Goal: Transaction & Acquisition: Purchase product/service

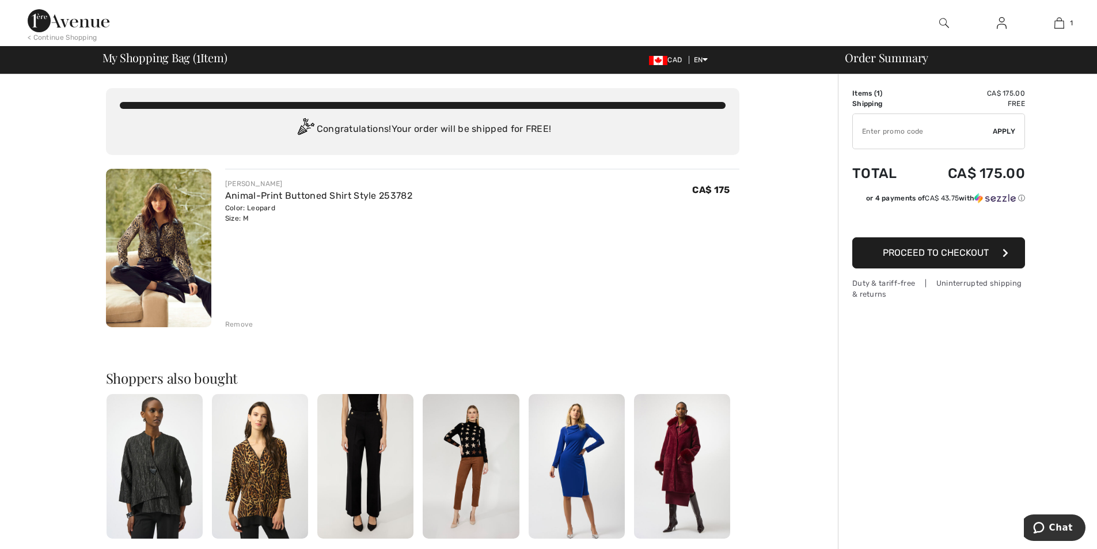
click at [74, 22] on img at bounding box center [69, 20] width 82 height 23
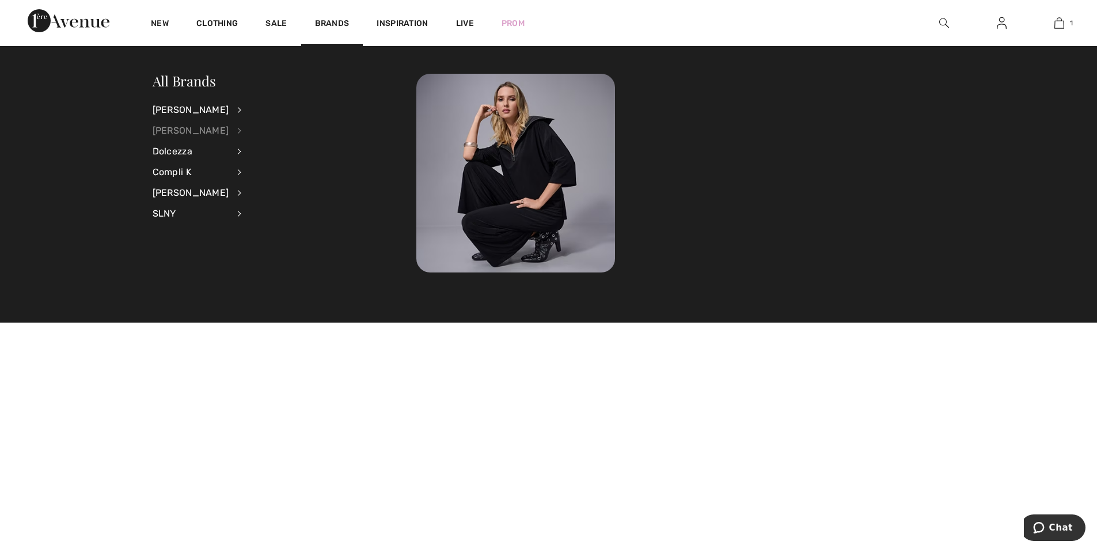
click at [194, 128] on div "[PERSON_NAME]" at bounding box center [191, 130] width 77 height 21
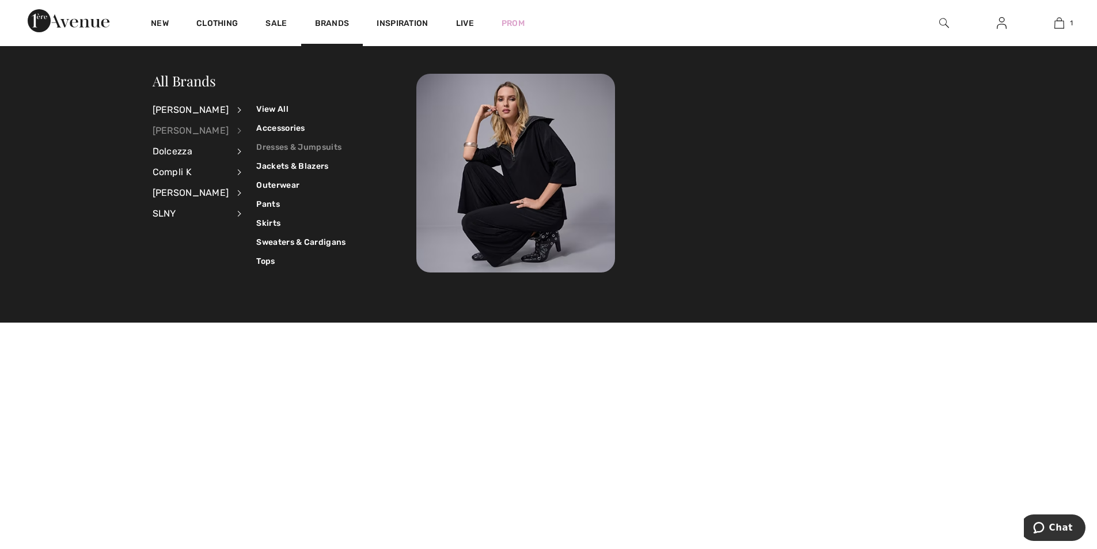
click at [301, 147] on link "Dresses & Jumpsuits" at bounding box center [300, 147] width 89 height 19
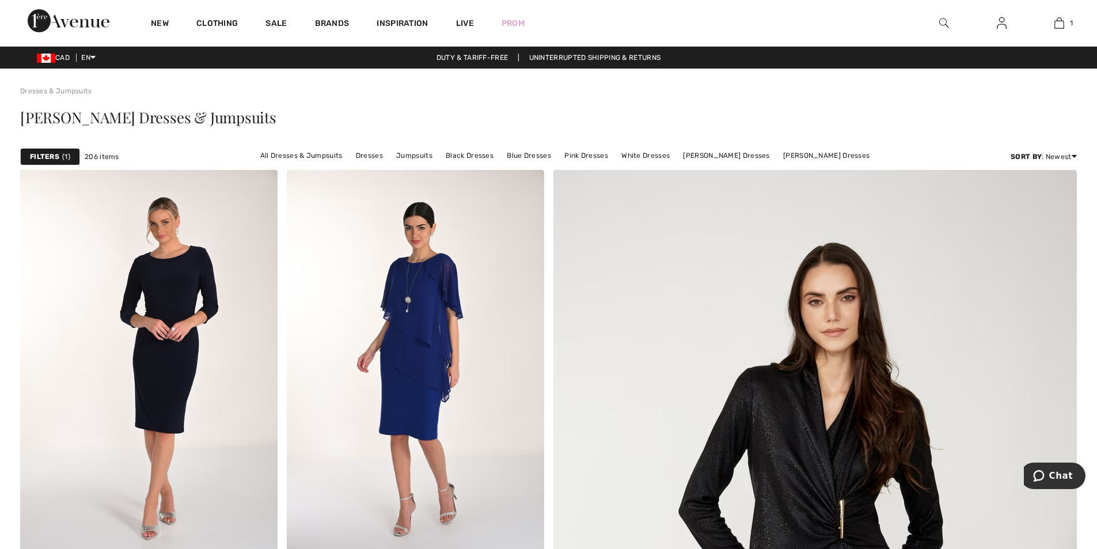
click at [72, 92] on link "Dresses & Jumpsuits" at bounding box center [56, 91] width 72 height 8
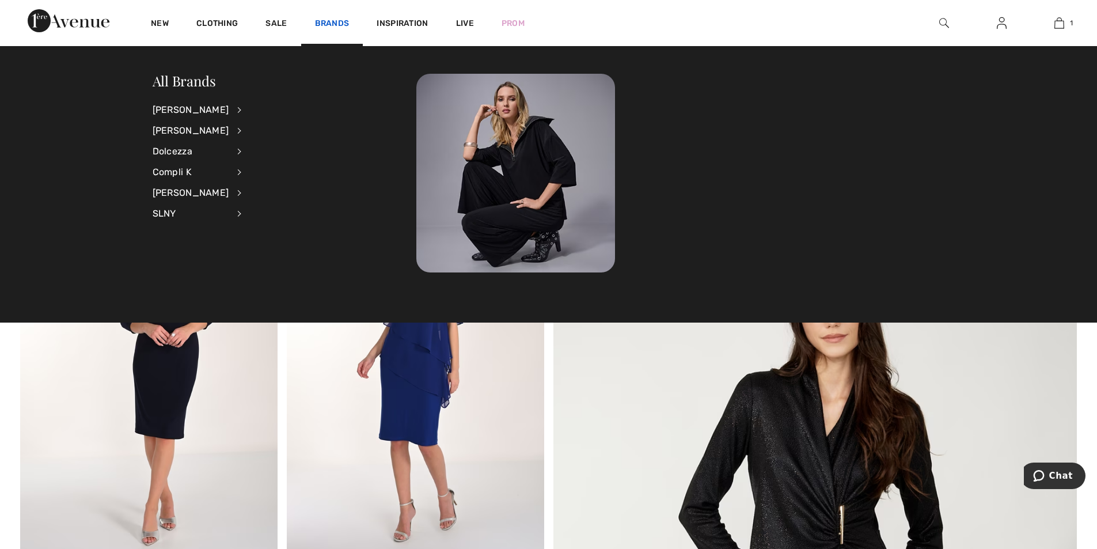
click at [329, 25] on link "Brands" at bounding box center [332, 24] width 35 height 12
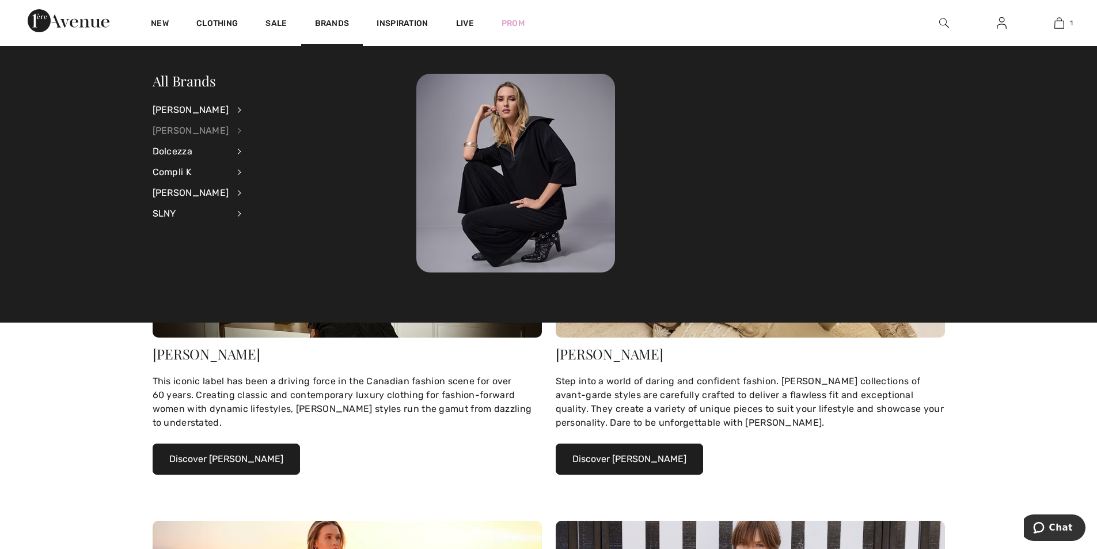
click at [215, 127] on div "[PERSON_NAME]" at bounding box center [191, 130] width 77 height 21
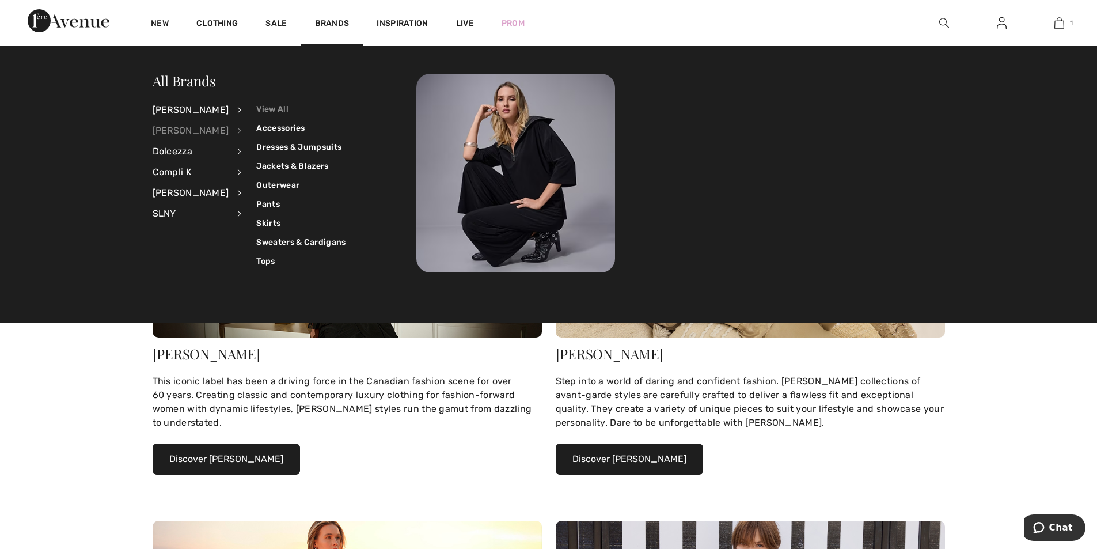
click at [260, 108] on link "View All" at bounding box center [300, 109] width 89 height 19
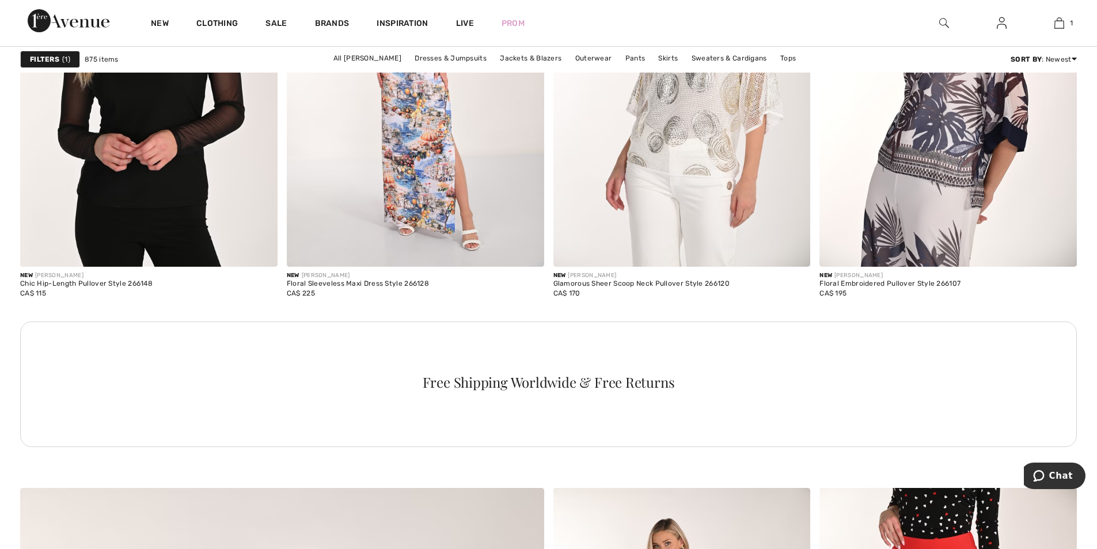
scroll to position [3514, 0]
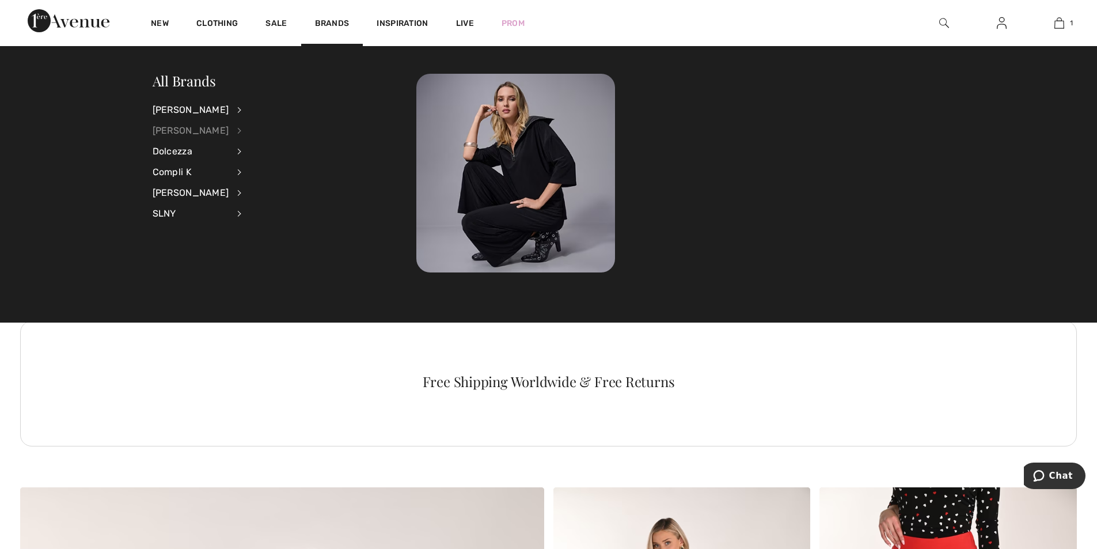
click at [195, 131] on div "[PERSON_NAME]" at bounding box center [191, 130] width 77 height 21
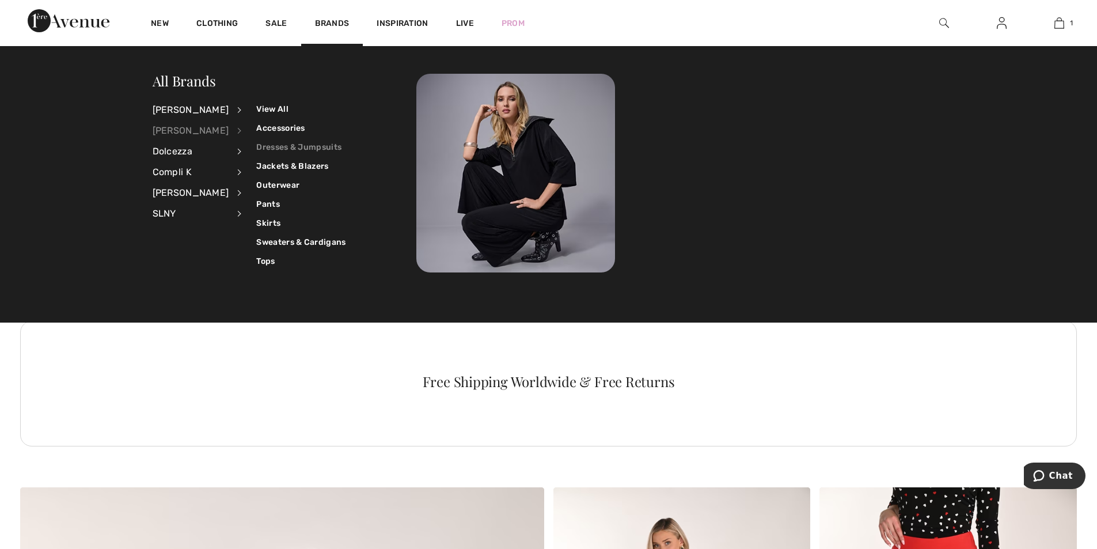
click at [297, 142] on link "Dresses & Jumpsuits" at bounding box center [300, 147] width 89 height 19
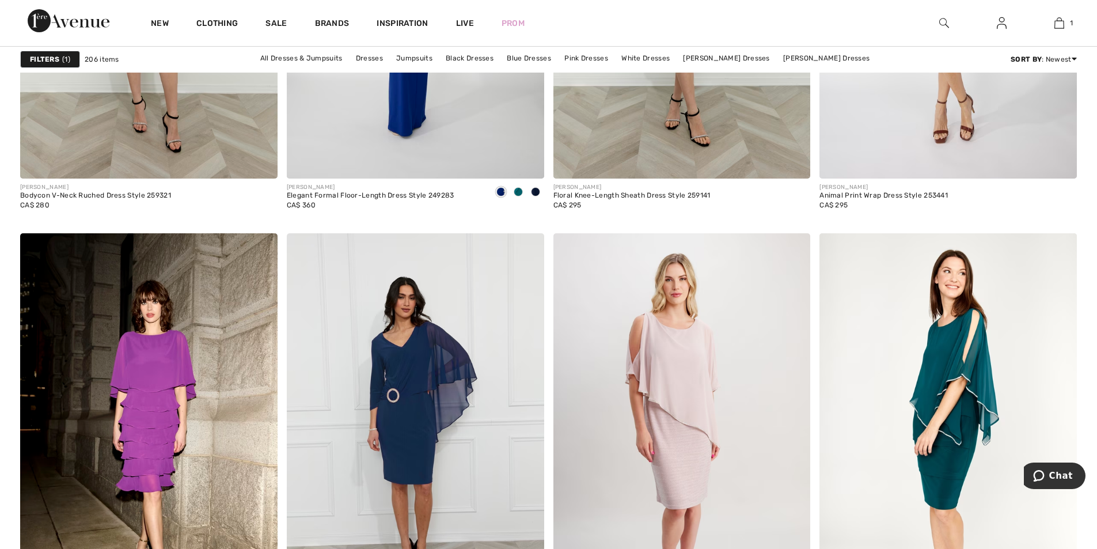
scroll to position [5819, 0]
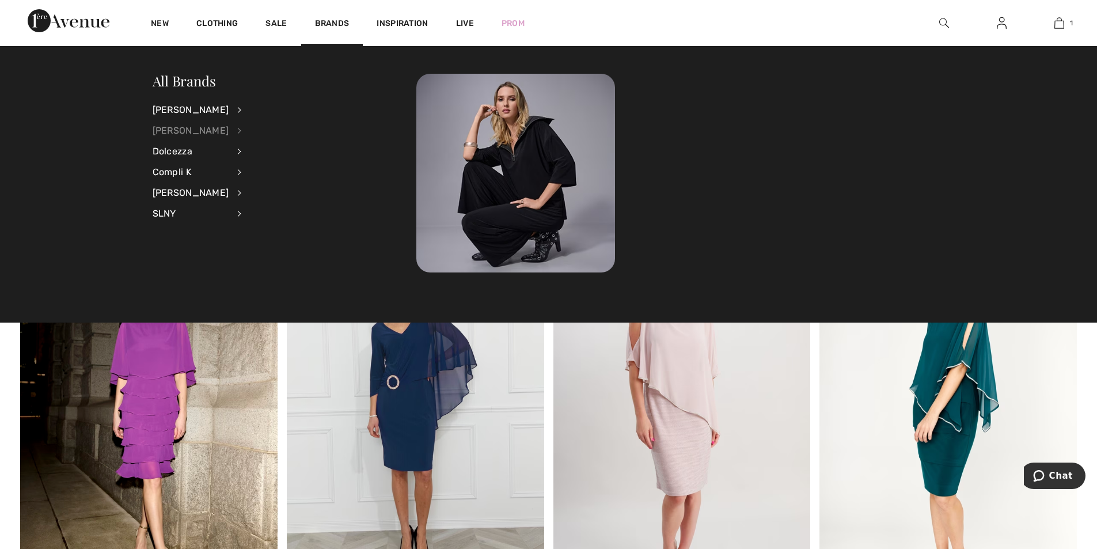
click at [190, 133] on div "[PERSON_NAME]" at bounding box center [191, 130] width 77 height 21
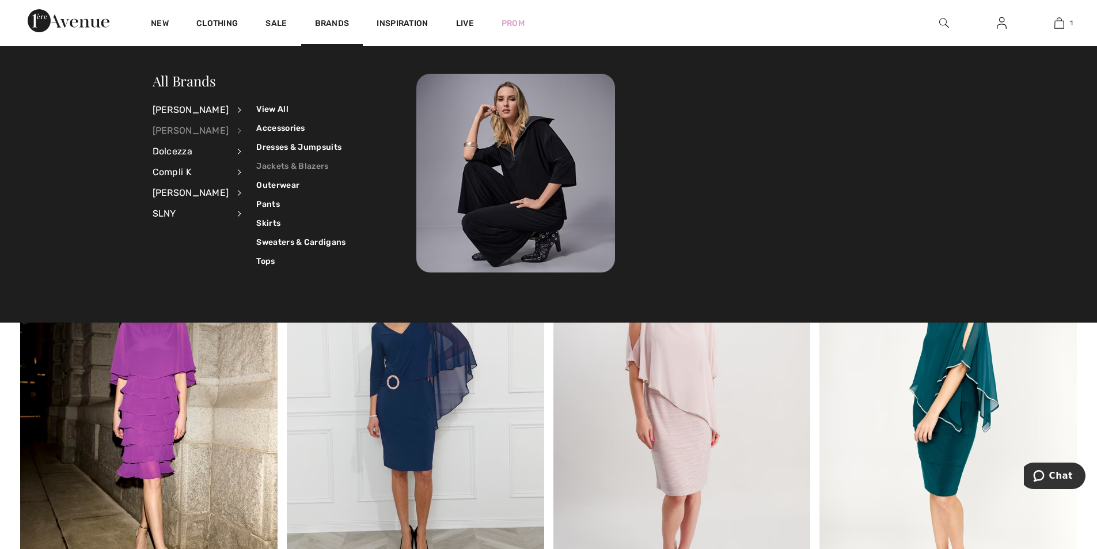
click at [310, 165] on link "Jackets & Blazers" at bounding box center [300, 166] width 89 height 19
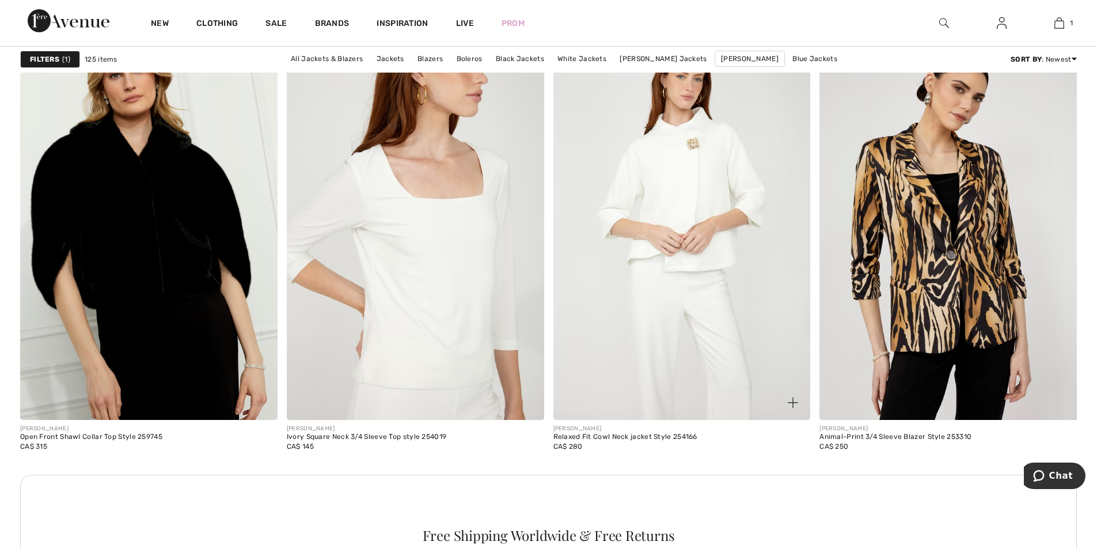
scroll to position [3053, 0]
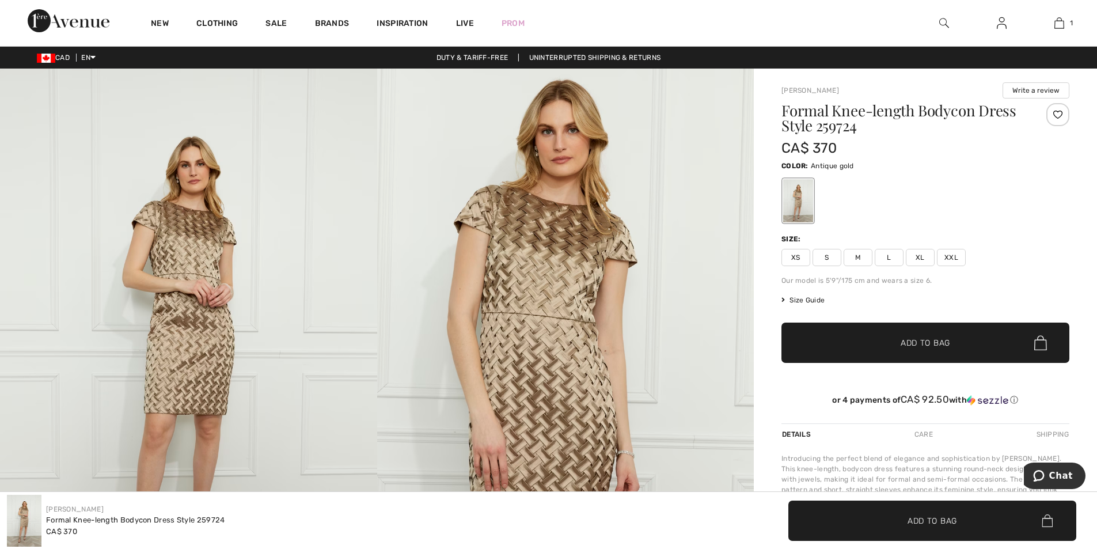
click at [860, 263] on span "M" at bounding box center [858, 257] width 29 height 17
click at [937, 343] on span "Add to Bag" at bounding box center [926, 343] width 50 height 12
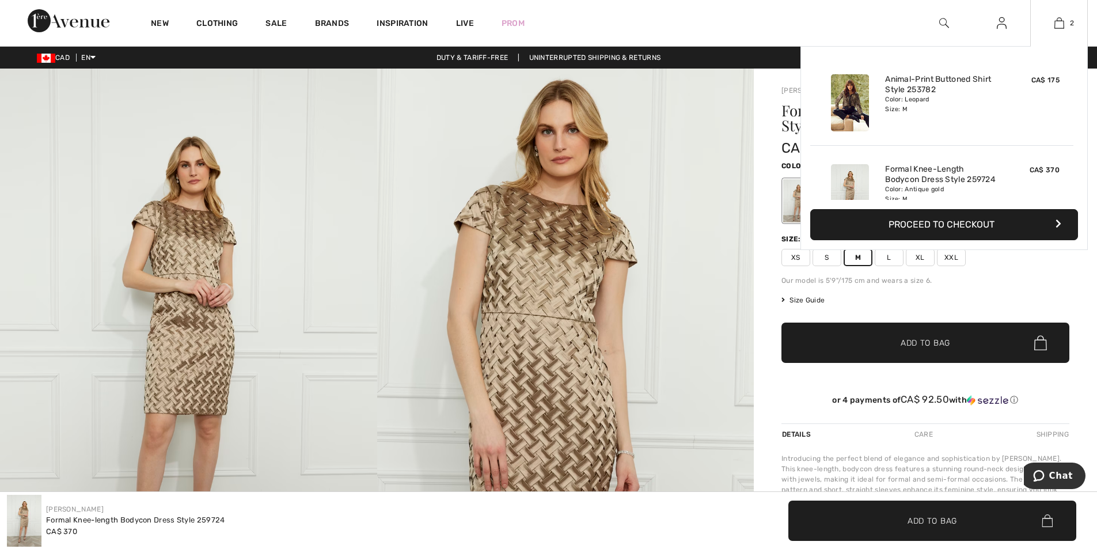
click at [847, 89] on img at bounding box center [850, 102] width 38 height 57
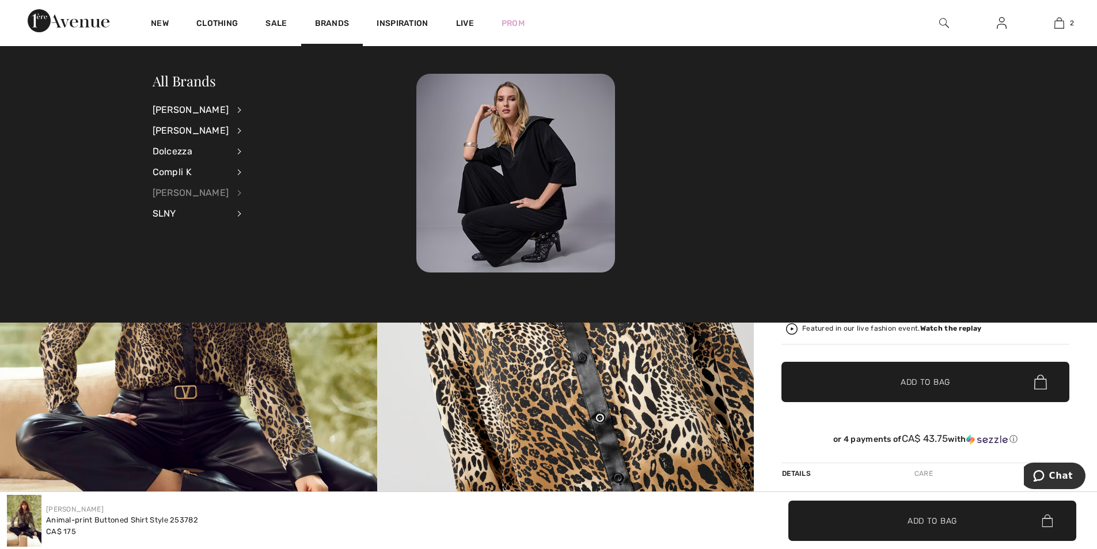
click at [184, 193] on div "[PERSON_NAME]" at bounding box center [191, 193] width 77 height 21
click at [279, 126] on link "Dresses & Jumpsuits" at bounding box center [298, 128] width 85 height 19
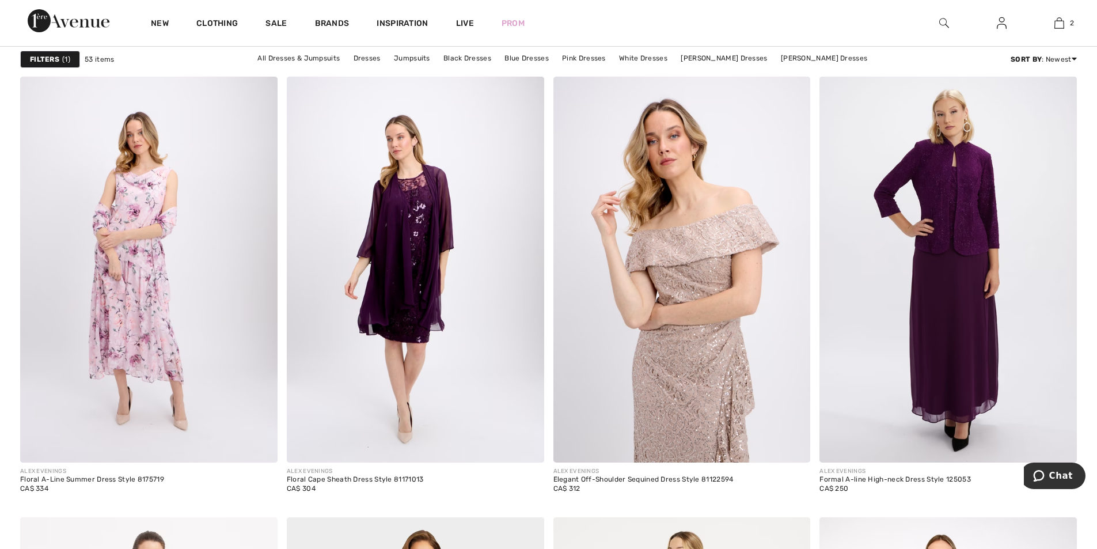
scroll to position [5992, 0]
